Goal: Navigation & Orientation: Go to known website

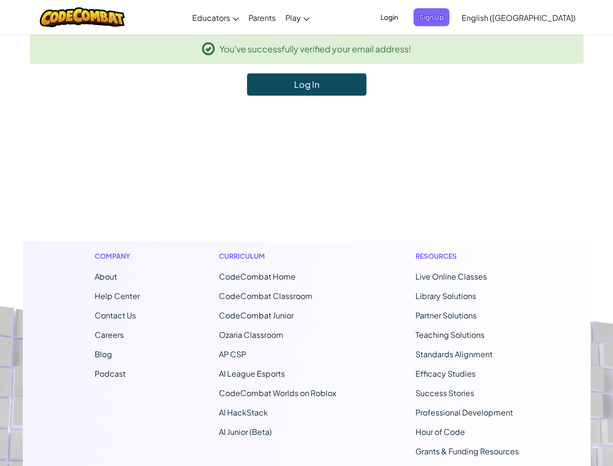
click at [306, 233] on footer "Company About Help Center Contact Us Careers Blog Podcast Curriculum CodeCombat…" at bounding box center [306, 359] width 613 height 526
click at [404, 17] on span "Login" at bounding box center [389, 17] width 29 height 18
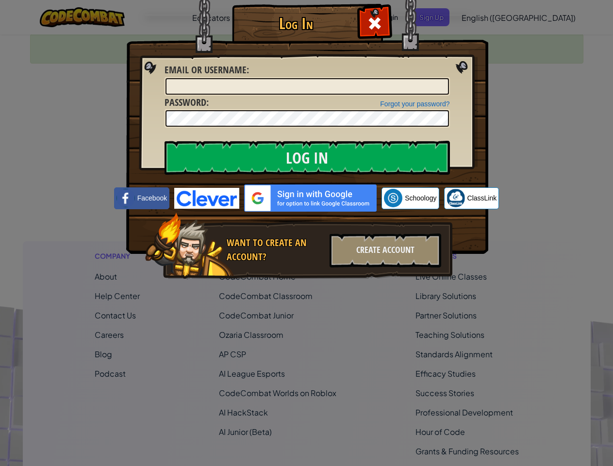
click at [491, 17] on div "Log In Unknown Error Email or Username : Forgot your password? Password : Log I…" at bounding box center [306, 233] width 613 height 466
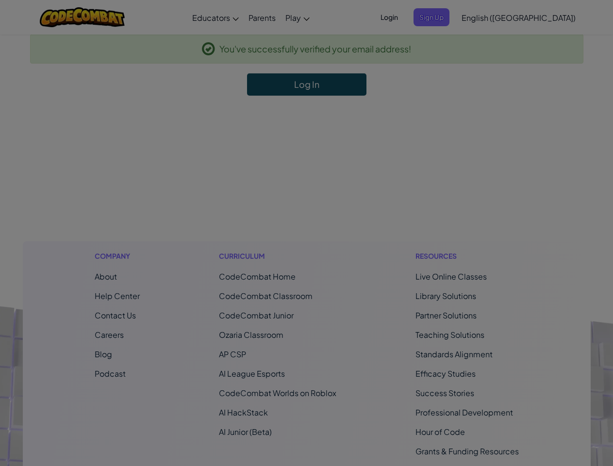
click at [491, 17] on div "Log In Unknown Error Email or Username : Forgot your password? Password : Log I…" at bounding box center [306, 233] width 613 height 466
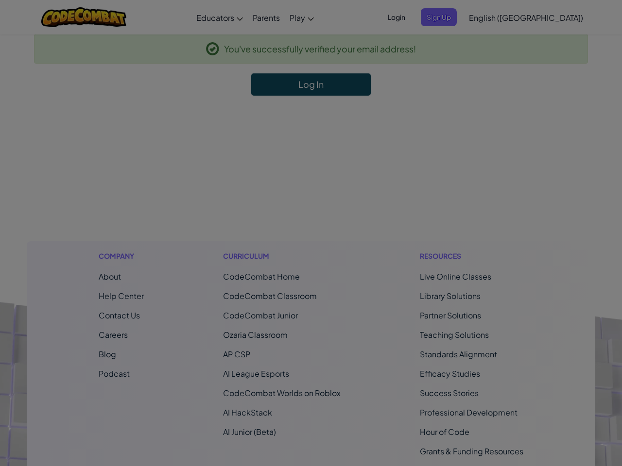
click at [543, 17] on div at bounding box center [311, 233] width 622 height 466
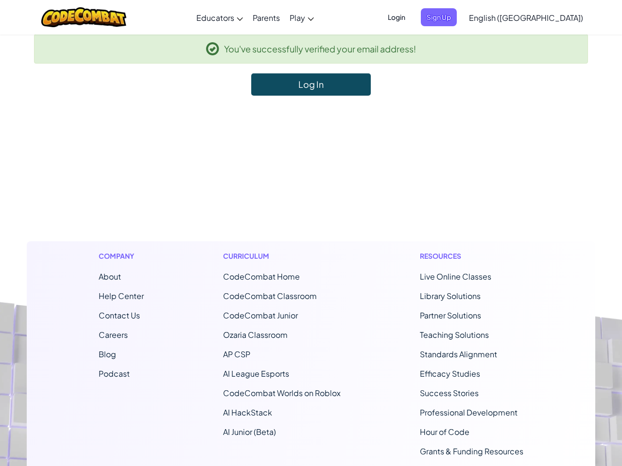
click at [306, 281] on li "CodeCombat Home" at bounding box center [282, 277] width 118 height 12
